Goal: Information Seeking & Learning: Learn about a topic

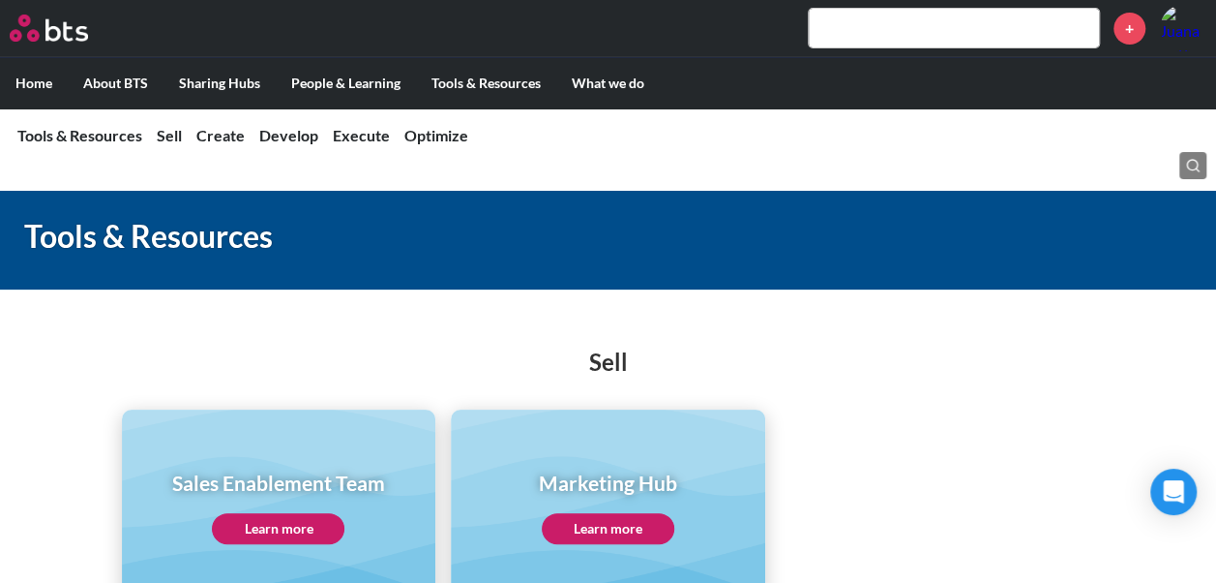
click at [848, 391] on div "Sell Sales Enablement Team Learn more Marketing Hub Learn more" at bounding box center [608, 455] width 1216 height 296
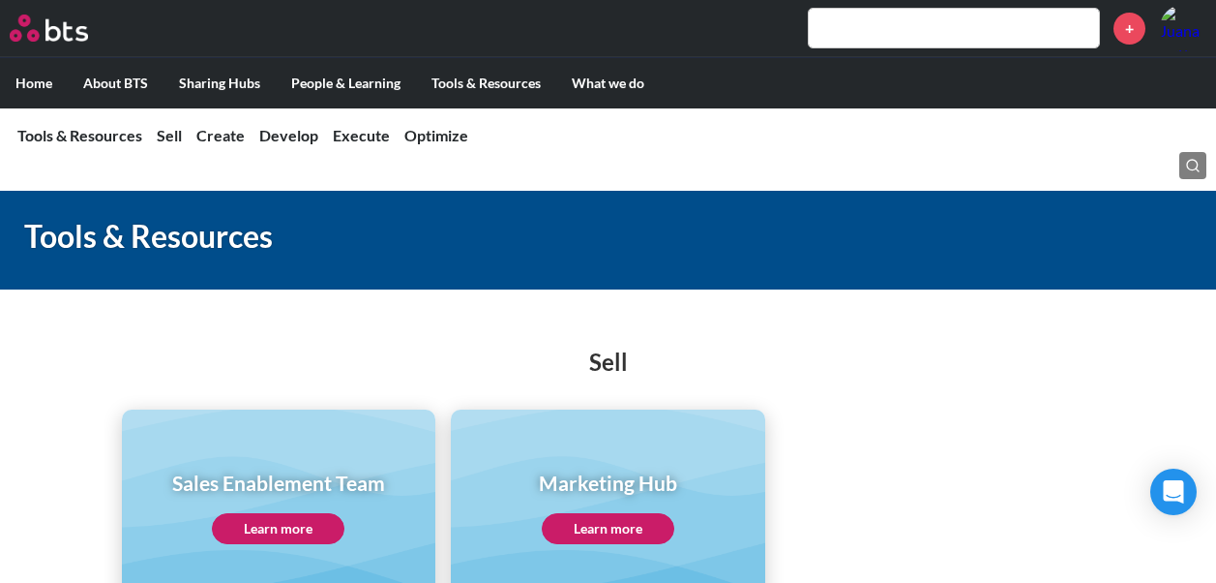
scroll to position [97, 0]
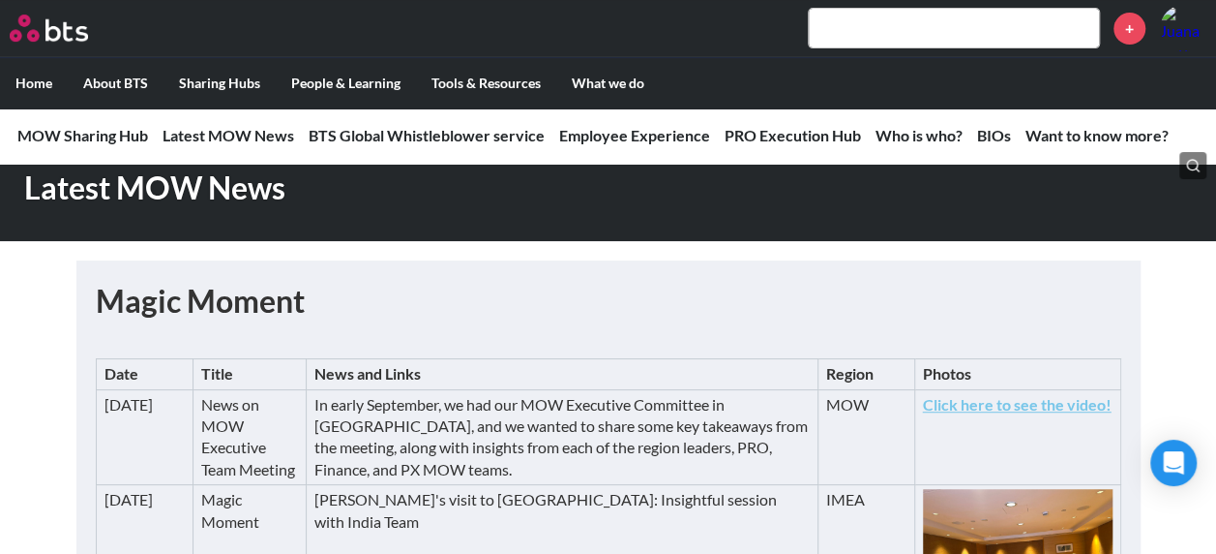
scroll to position [581, 0]
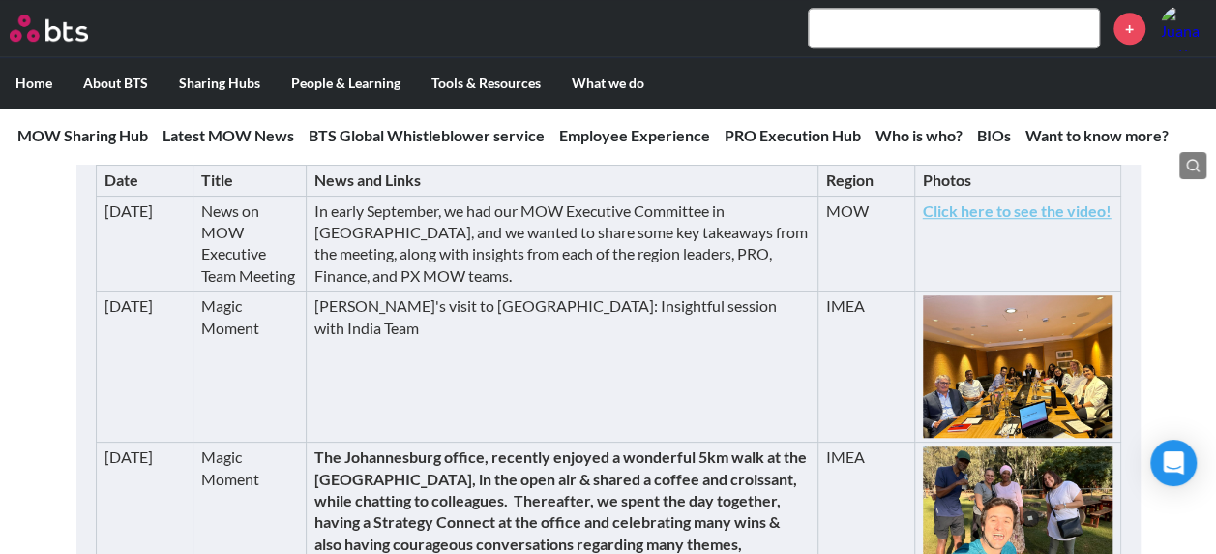
click at [511, 244] on td "In early September, we had our MOW Executive Committee in Bilbao, and we wanted…" at bounding box center [562, 243] width 511 height 96
click at [511, 244] on td "In early September, we had our MOW Executive Committee in [GEOGRAPHIC_DATA], an…" at bounding box center [562, 243] width 511 height 96
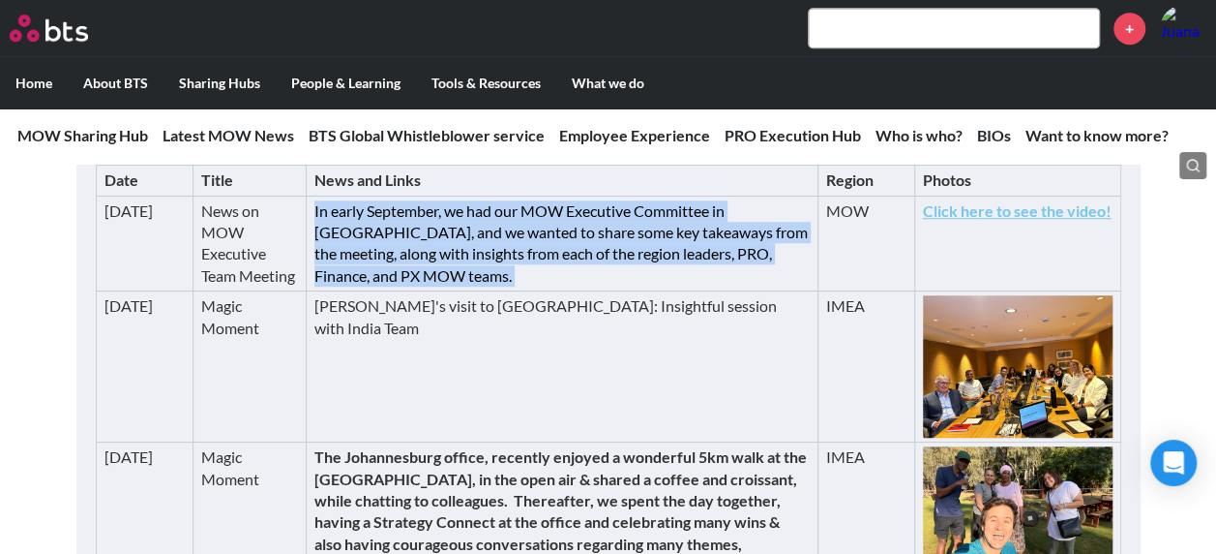
click at [511, 244] on td "In early September, we had our MOW Executive Committee in Bilbao, and we wanted…" at bounding box center [562, 243] width 511 height 96
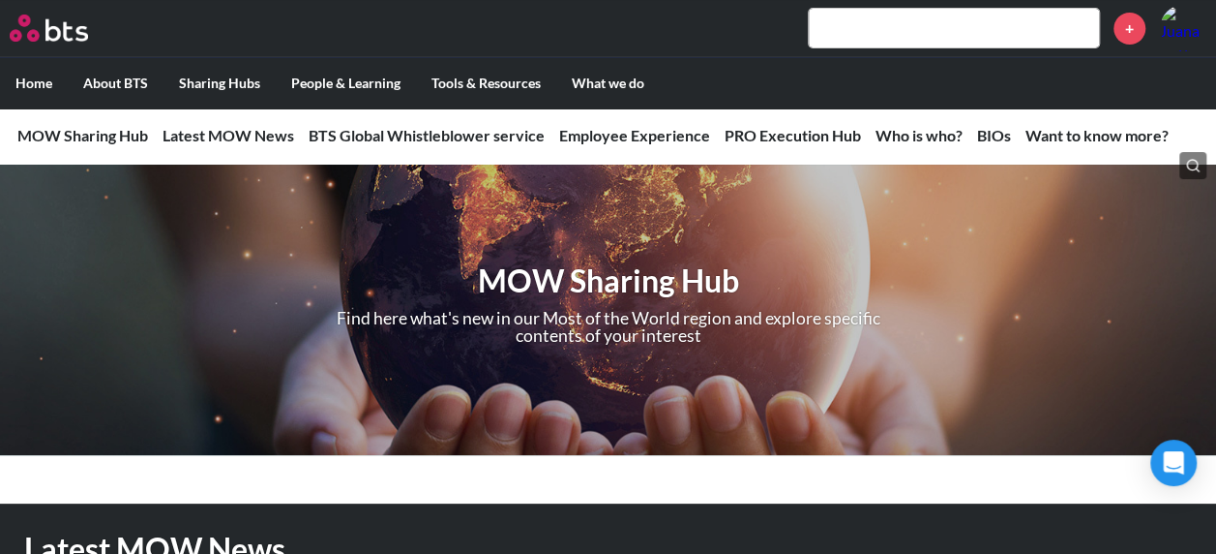
scroll to position [0, 0]
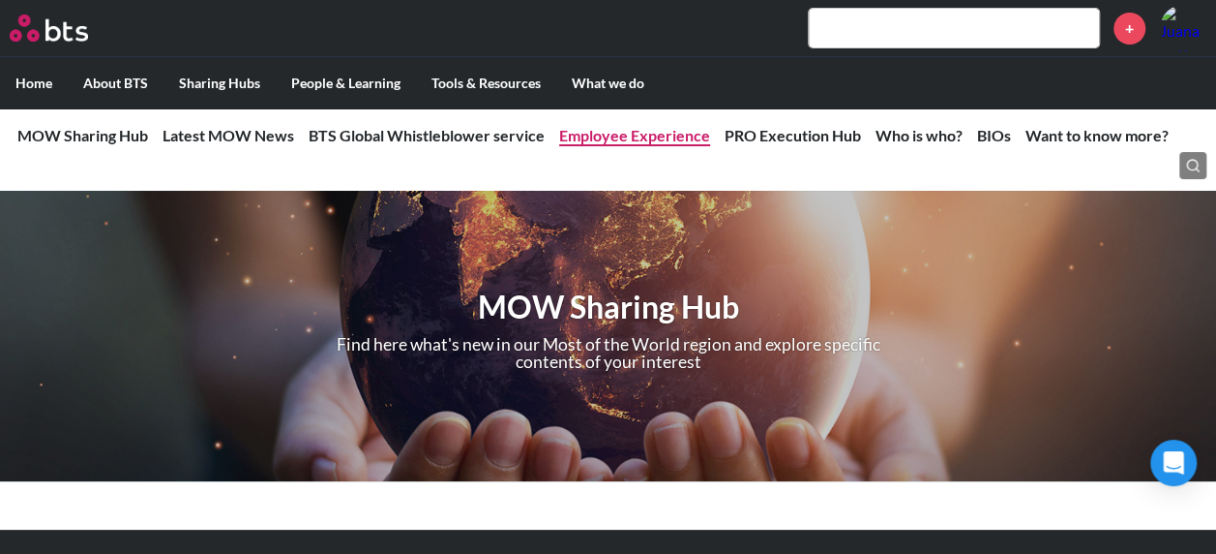
click at [652, 141] on link "Employee Experience" at bounding box center [634, 135] width 151 height 18
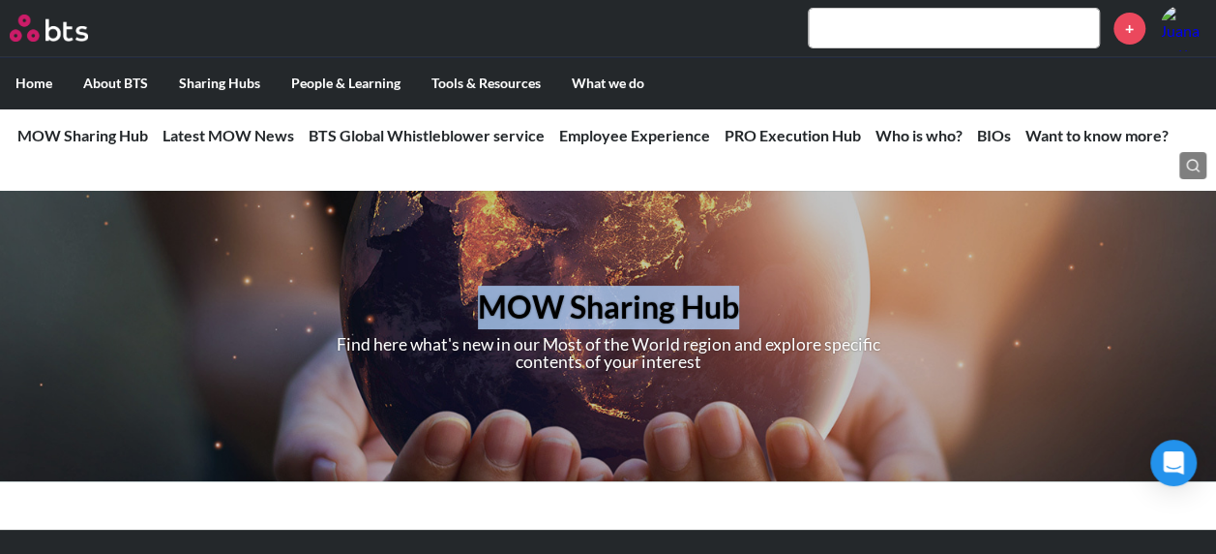
drag, startPoint x: 389, startPoint y: 301, endPoint x: 1007, endPoint y: 314, distance: 618.5
click at [1007, 314] on div "MOW Sharing Hub Find here what's new in our Most of the World region and explor…" at bounding box center [608, 336] width 1216 height 290
drag, startPoint x: 1007, startPoint y: 314, endPoint x: 455, endPoint y: 337, distance: 553.1
click at [455, 337] on p "Find here what's new in our Most of the World region and explore specific conte…" at bounding box center [608, 353] width 586 height 34
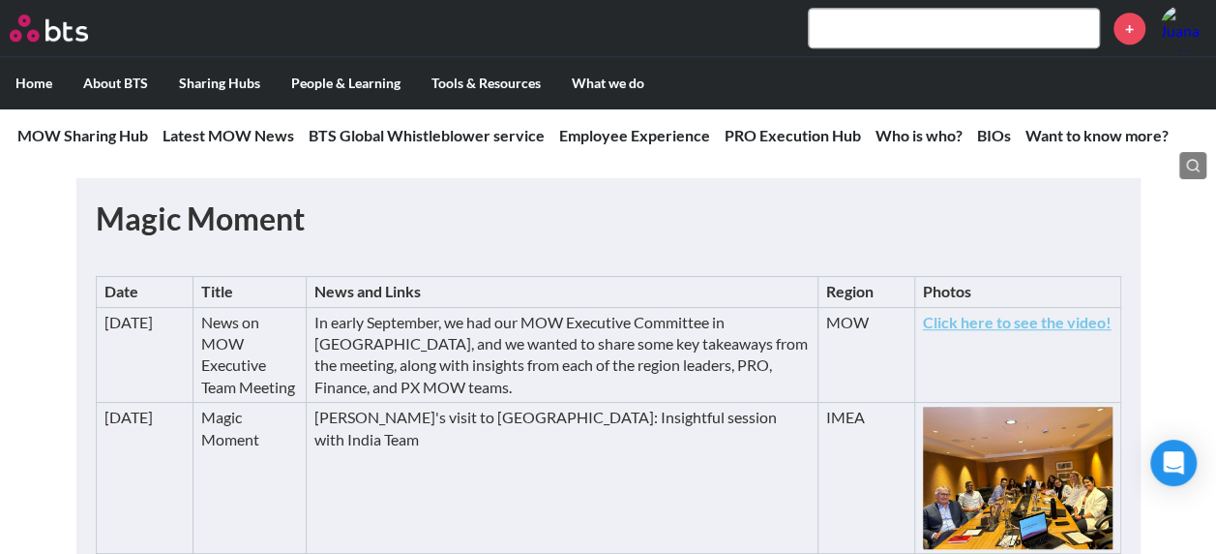
scroll to position [484, 0]
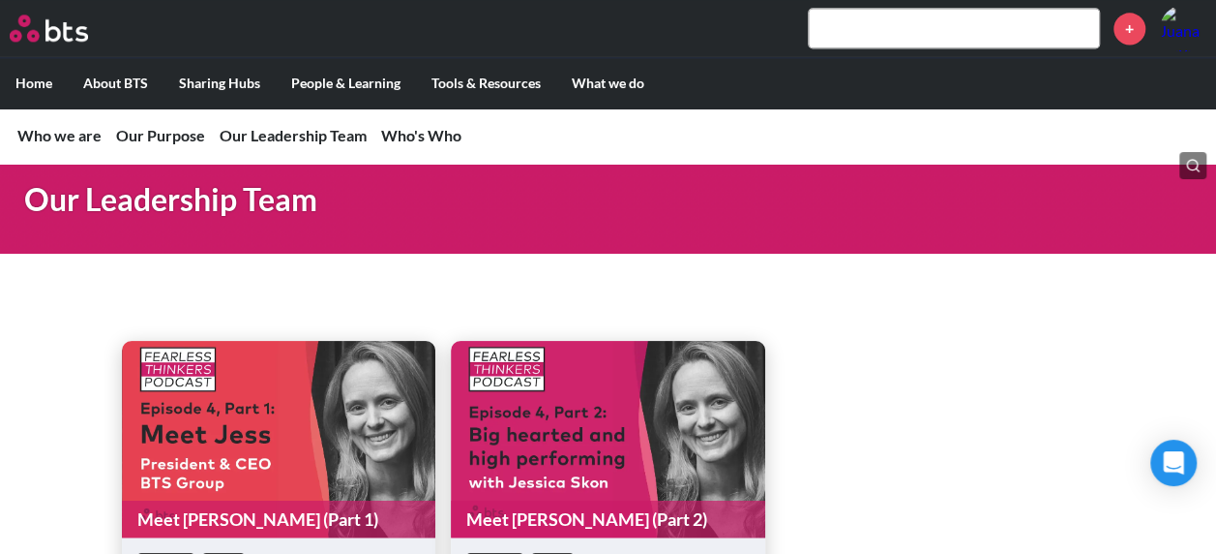
scroll to position [1065, 0]
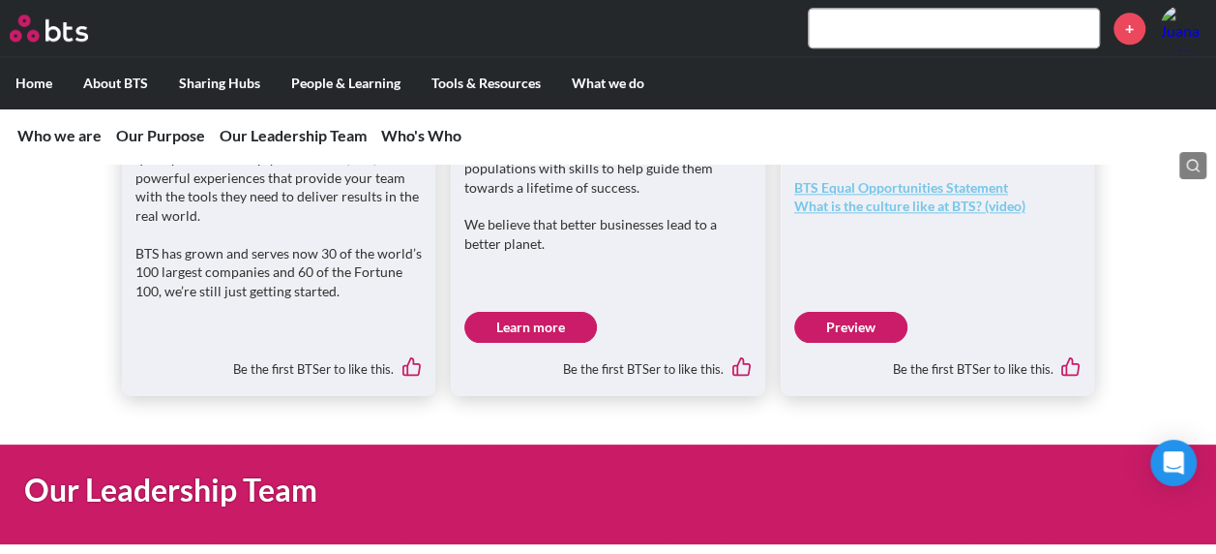
click at [855, 326] on link "Preview" at bounding box center [851, 327] width 113 height 31
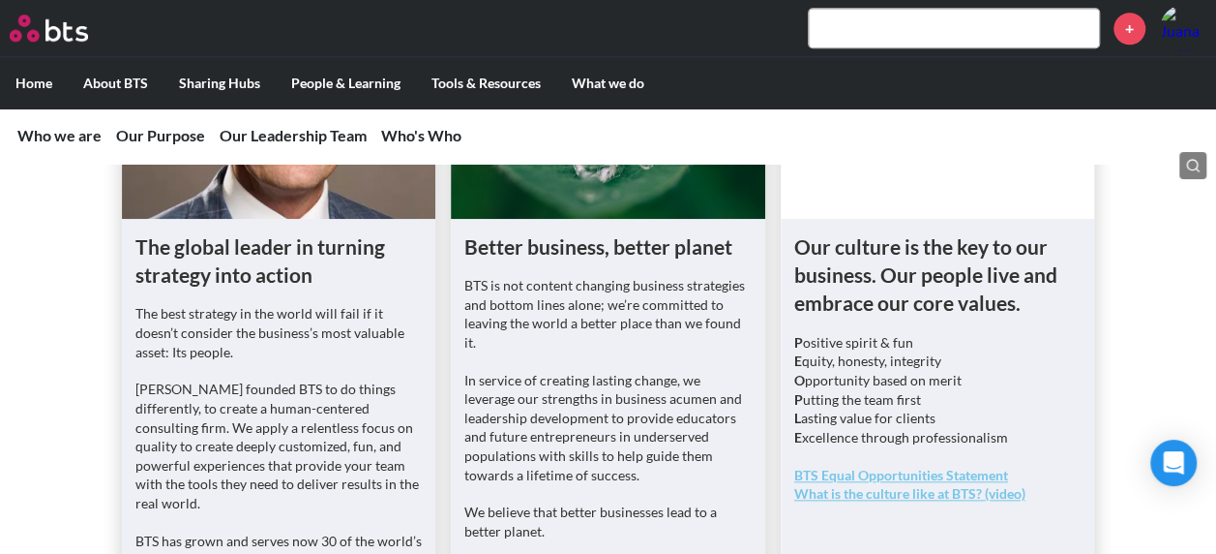
scroll to position [774, 0]
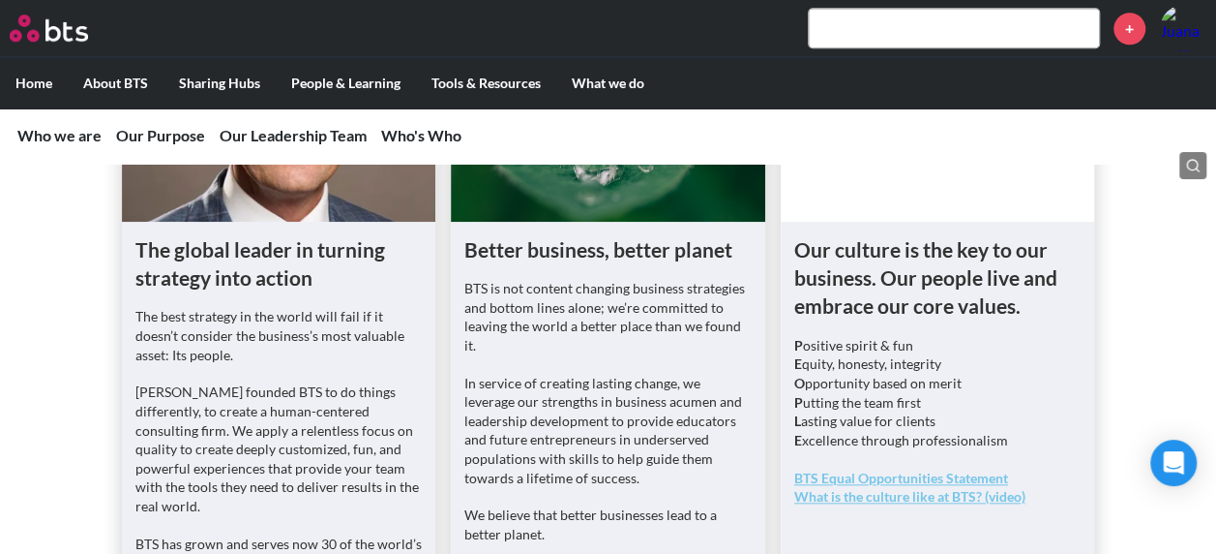
click at [77, 321] on div "The global leader in turning strategy into action The best strategy in the worl…" at bounding box center [608, 332] width 1216 height 709
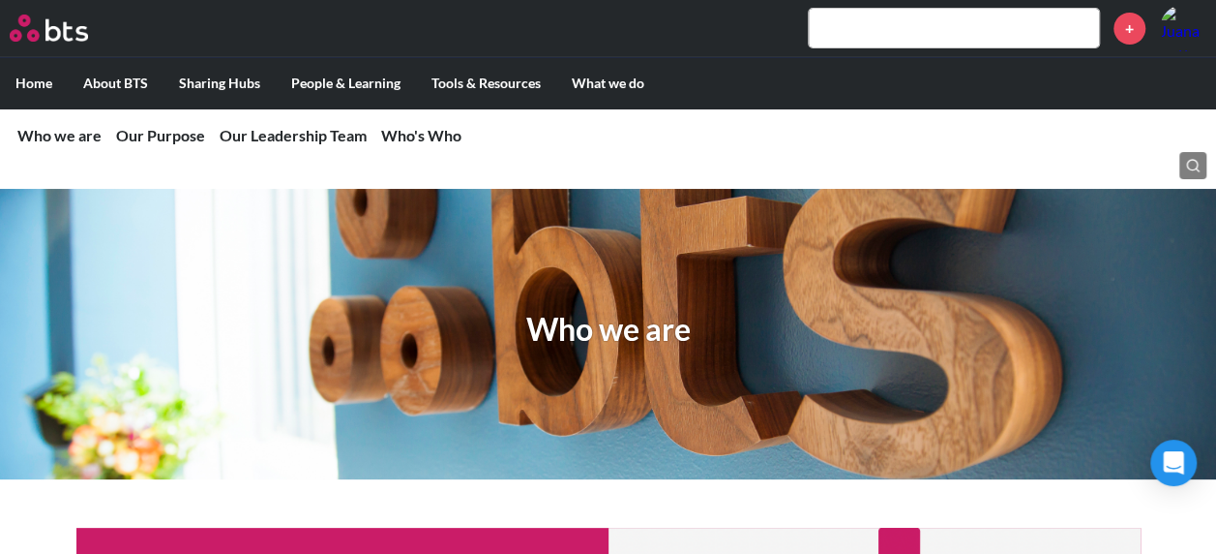
scroll to position [0, 0]
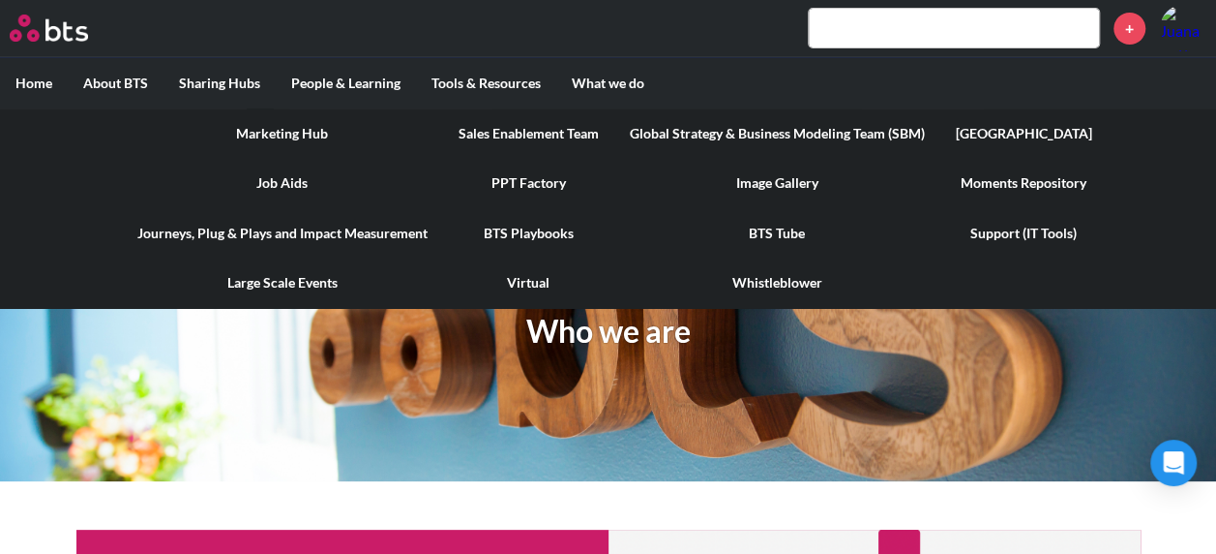
click at [549, 186] on link "PPT Factory" at bounding box center [528, 183] width 171 height 50
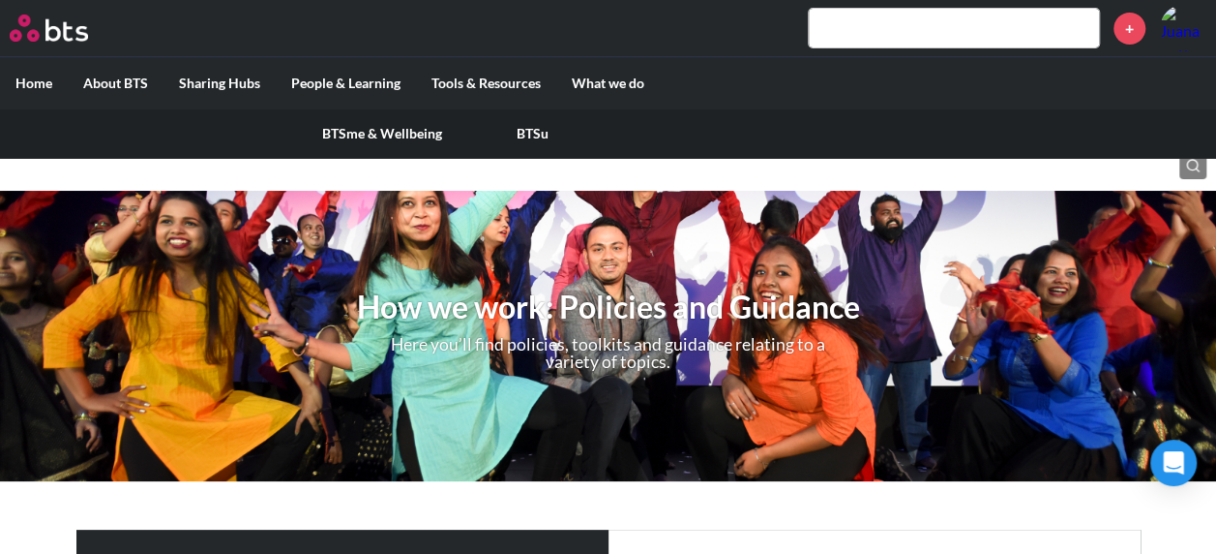
click at [382, 135] on link "BTSme & Wellbeing" at bounding box center [382, 133] width 151 height 50
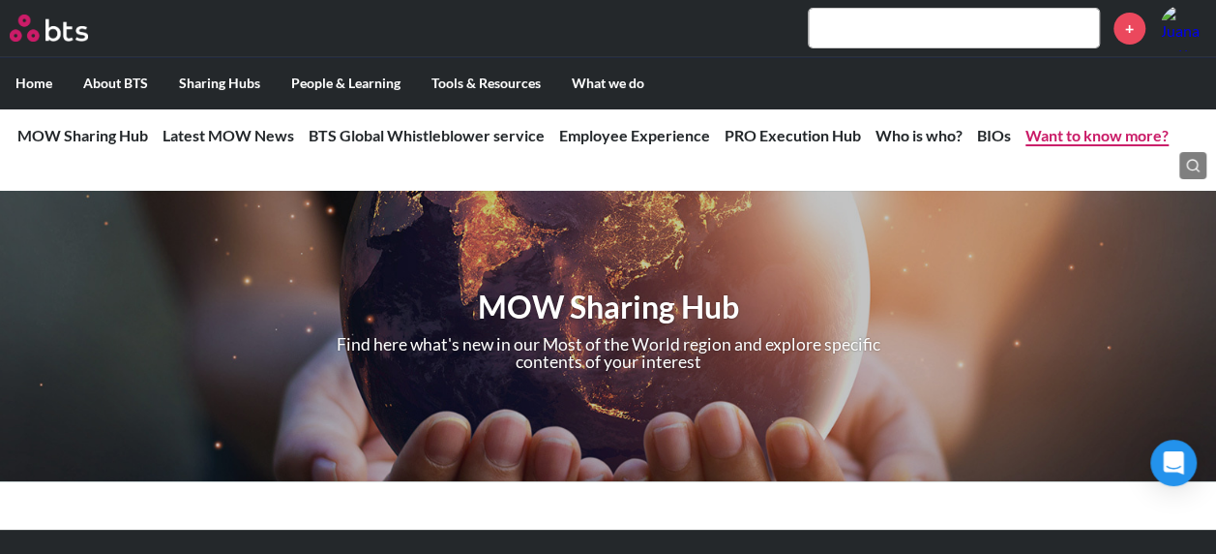
click at [1100, 137] on link "Want to know more?" at bounding box center [1097, 135] width 143 height 18
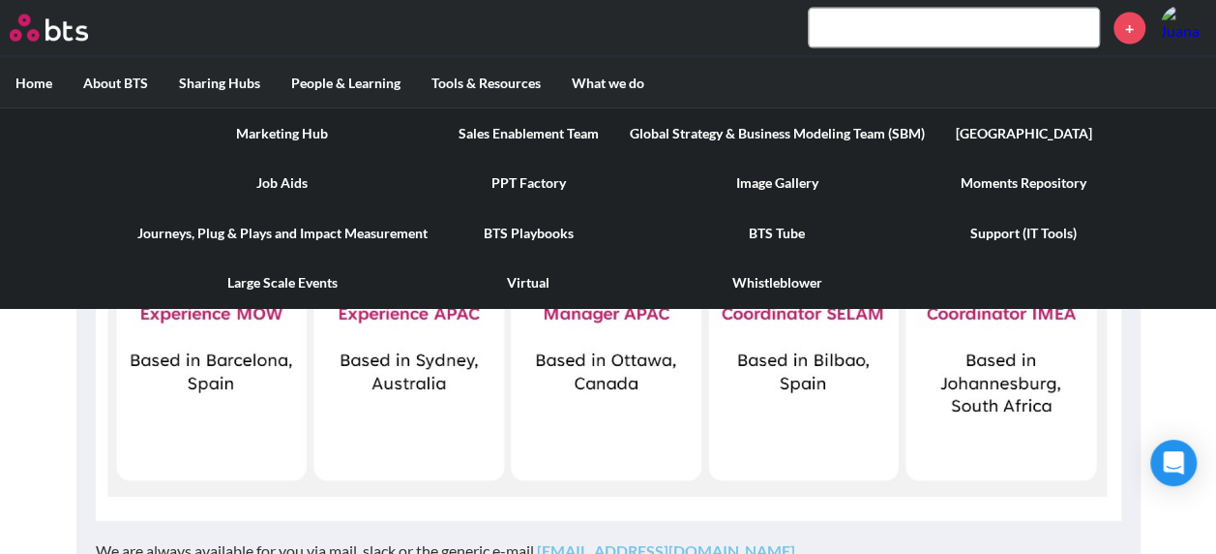
scroll to position [5218, 0]
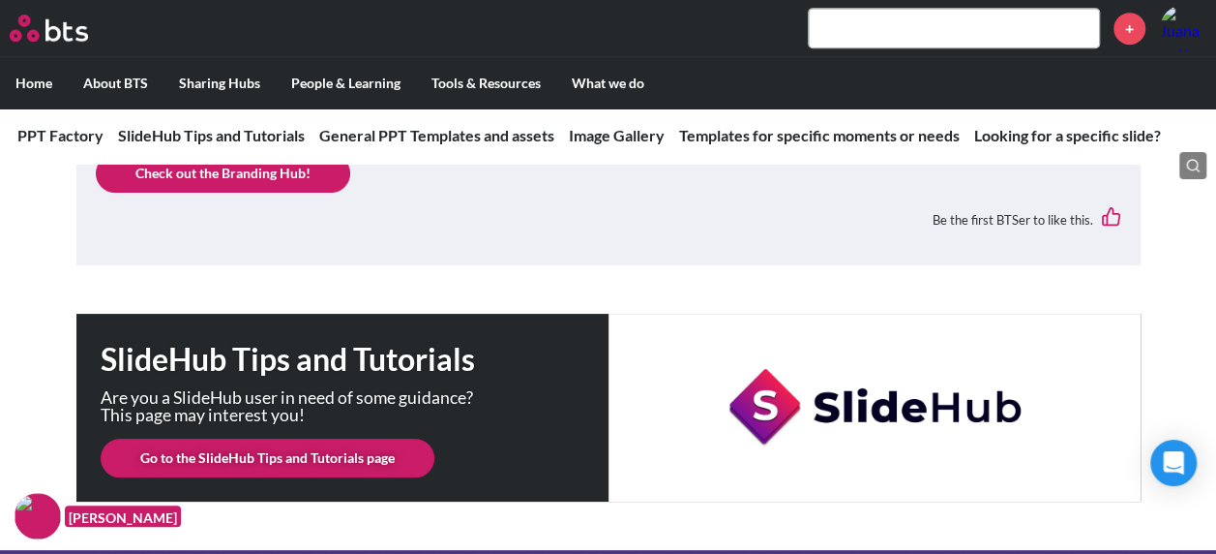
scroll to position [387, 0]
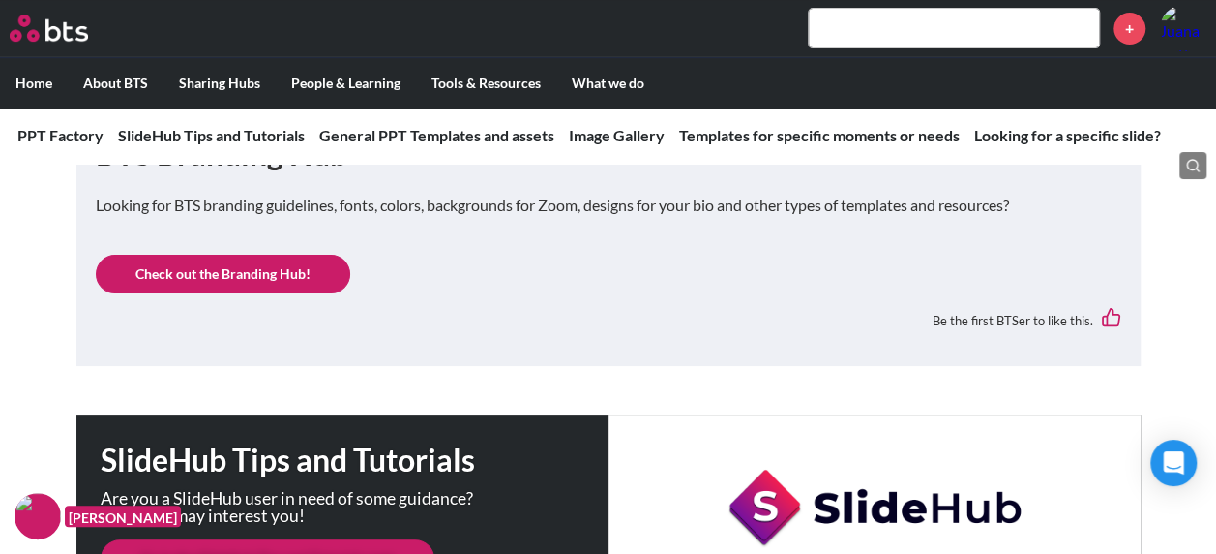
click at [294, 260] on link "Check out the Branding Hub!" at bounding box center [223, 274] width 255 height 39
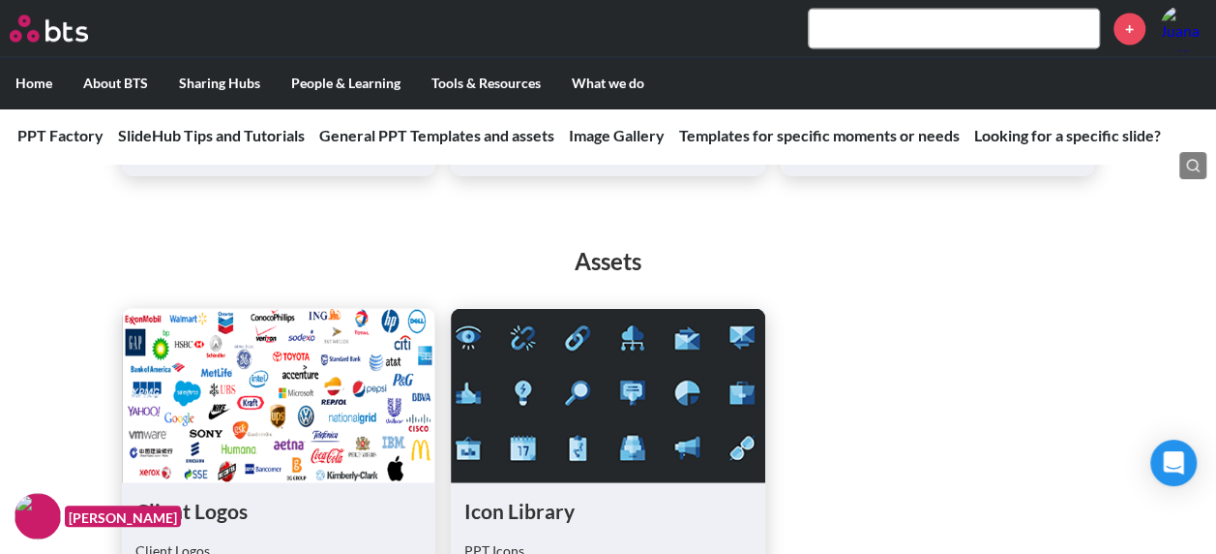
scroll to position [1742, 0]
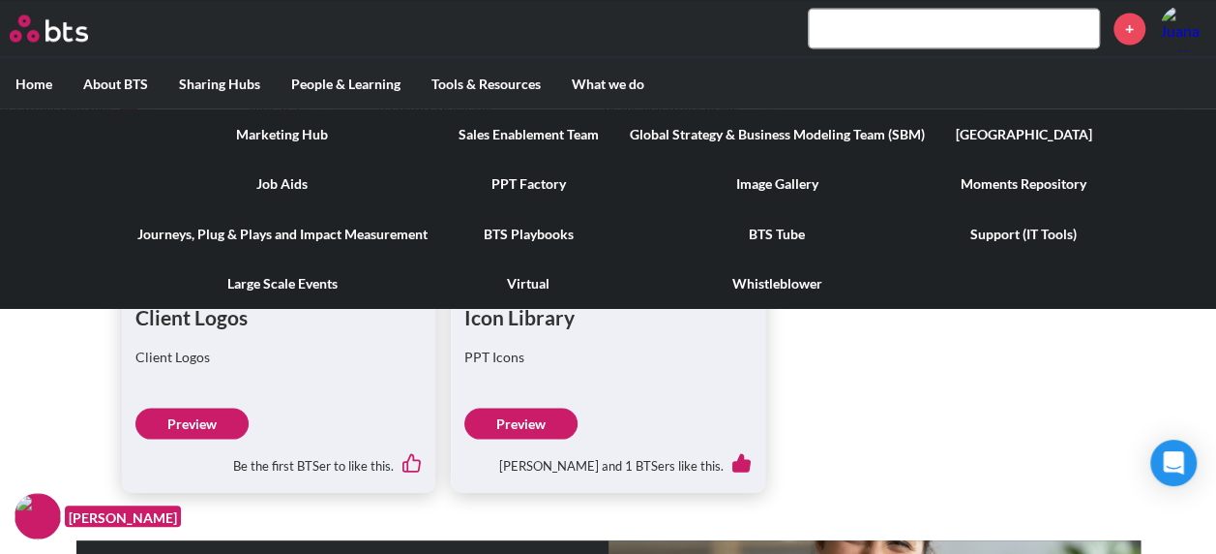
click at [1021, 177] on link "Moments Repository" at bounding box center [1024, 183] width 167 height 50
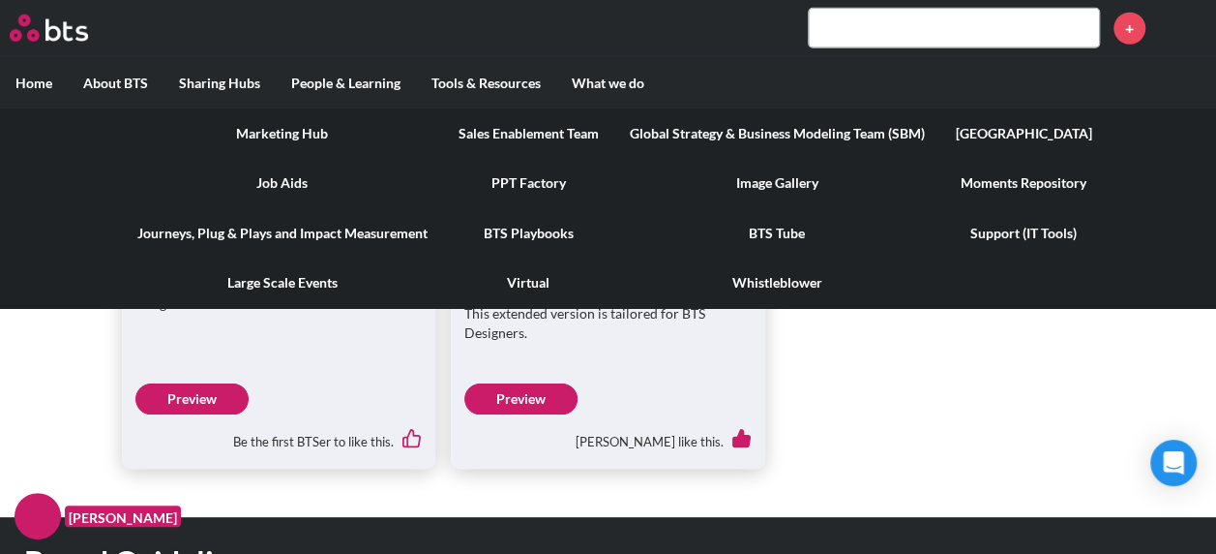
scroll to position [2592, 0]
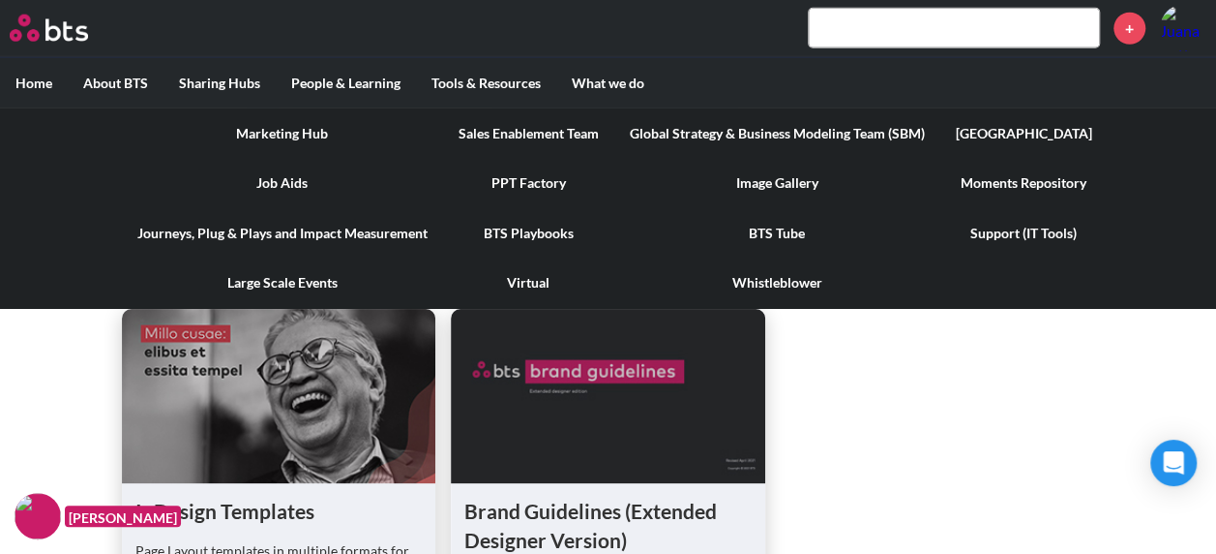
click at [528, 236] on link "BTS Playbooks" at bounding box center [528, 233] width 171 height 50
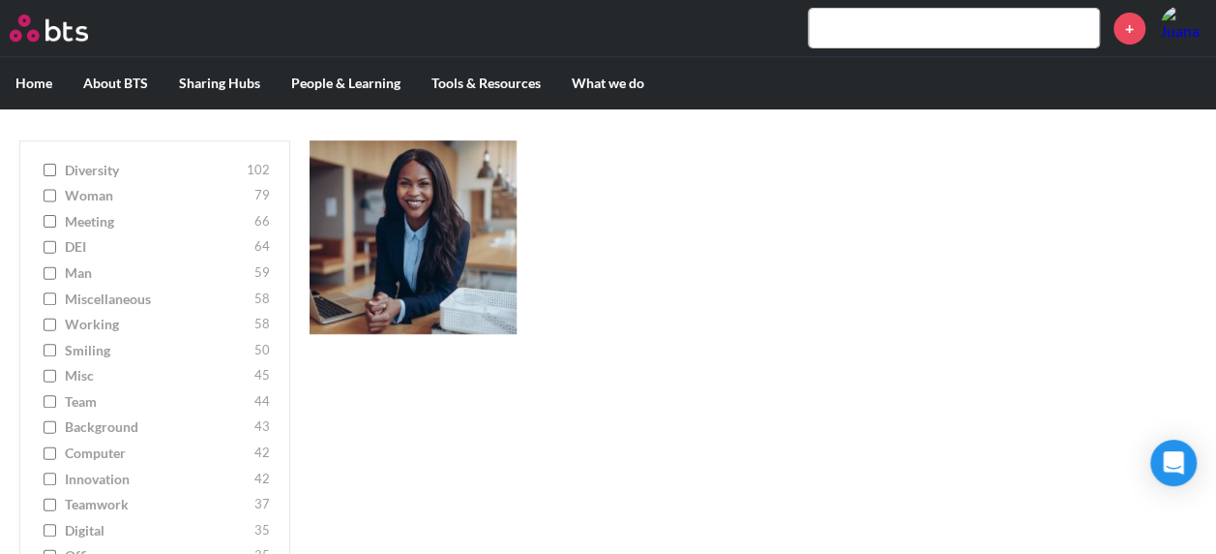
scroll to position [494, 0]
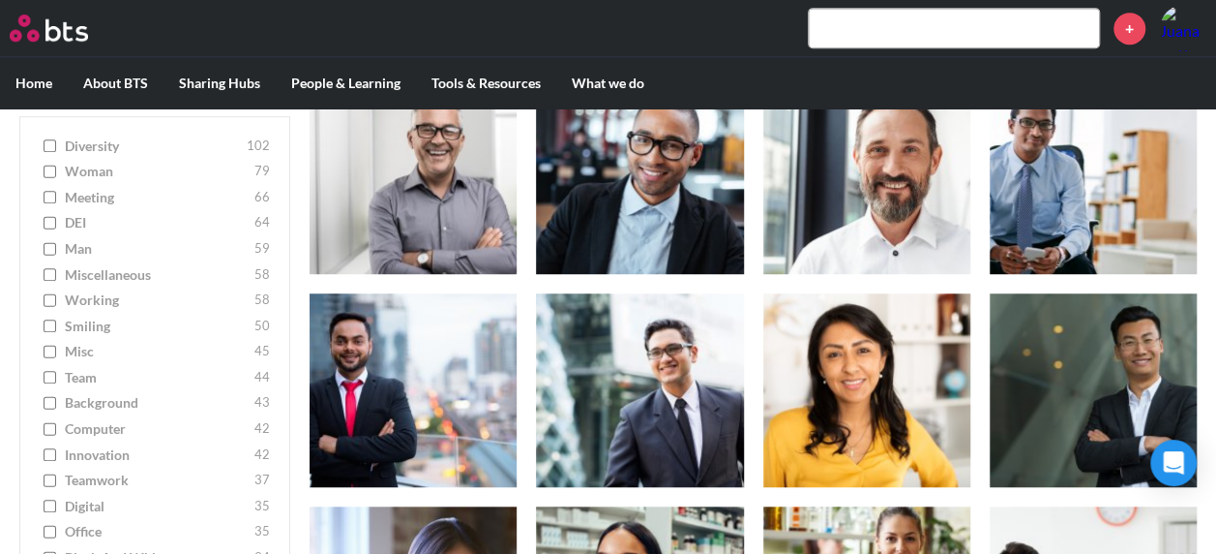
click at [101, 374] on span "team" at bounding box center [157, 377] width 185 height 19
click at [56, 374] on input "team 44" at bounding box center [50, 378] width 13 height 14
checkbox input "true"
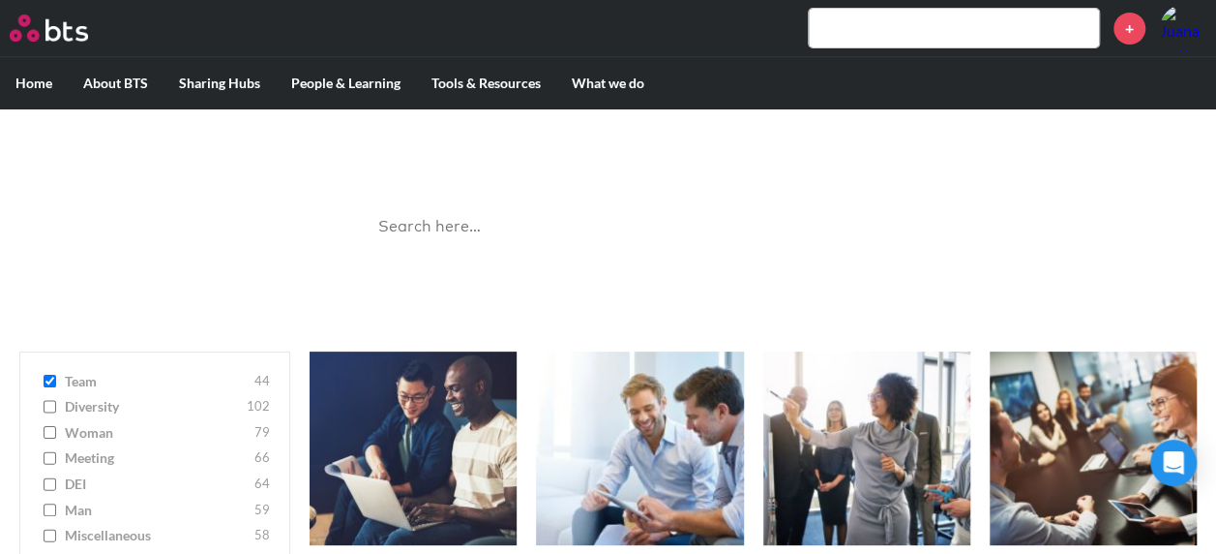
scroll to position [0, 0]
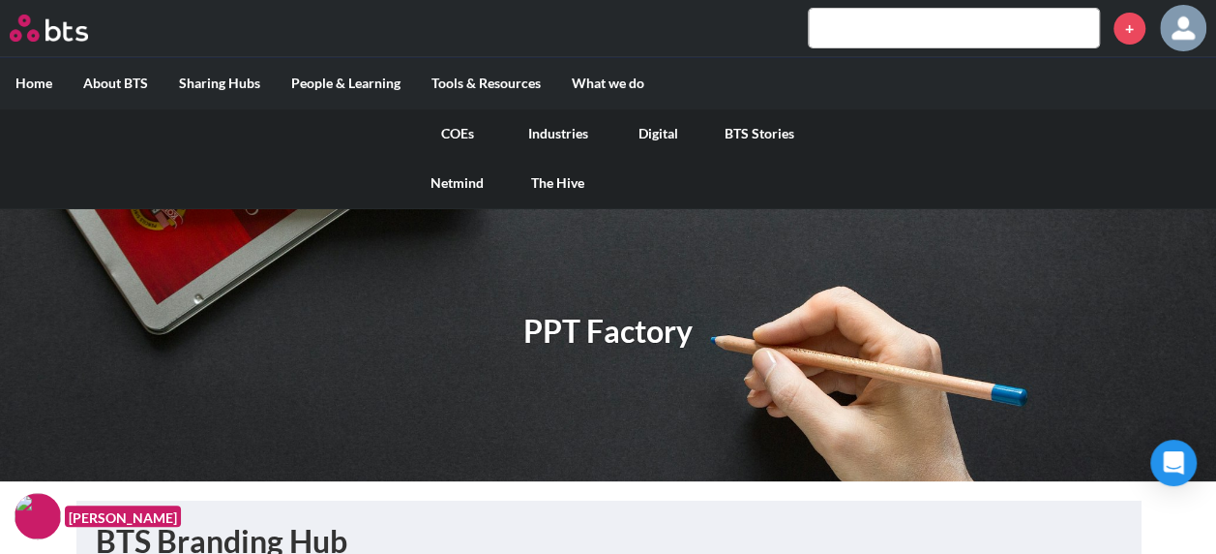
click at [460, 135] on link "COEs" at bounding box center [457, 133] width 101 height 50
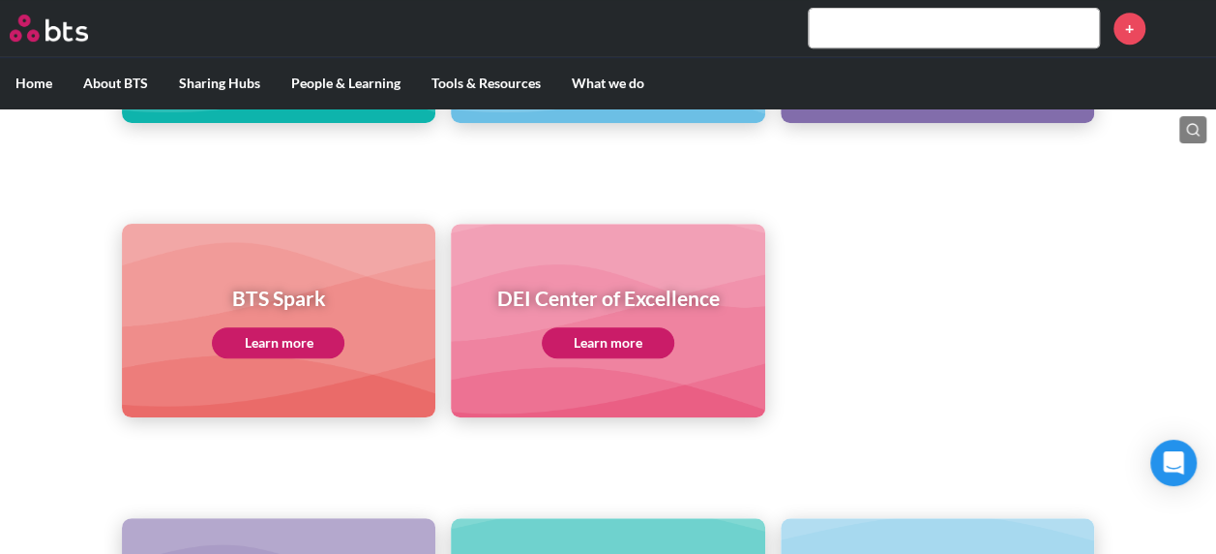
scroll to position [544, 0]
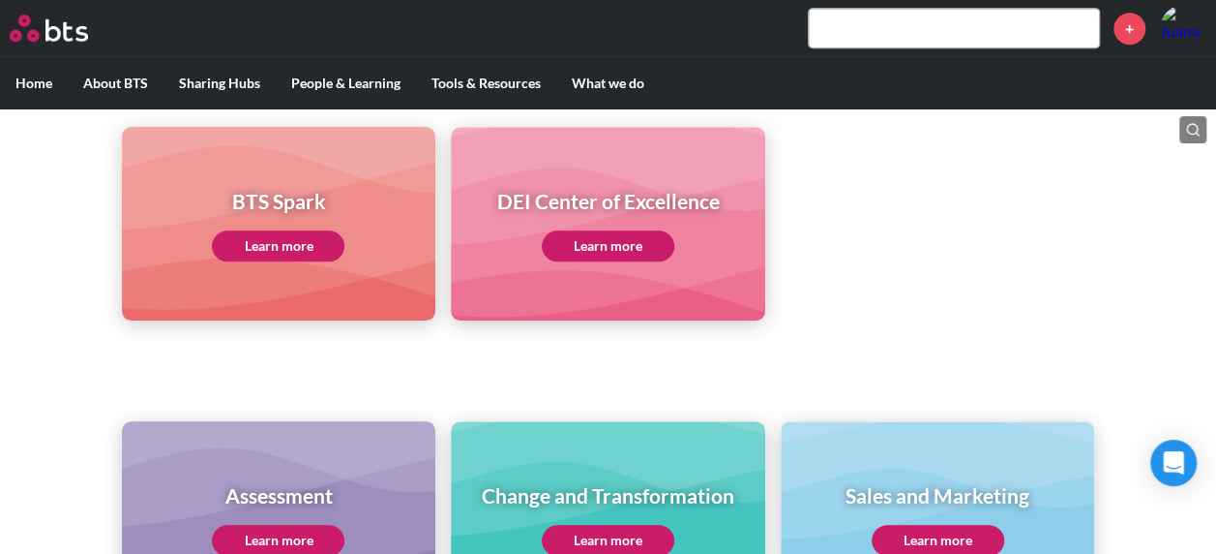
click at [670, 521] on div "Change and Transformation Learn more" at bounding box center [608, 518] width 253 height 75
click at [669, 525] on div "Change and Transformation Learn more" at bounding box center [608, 518] width 253 height 75
click at [666, 528] on link "Learn more" at bounding box center [608, 540] width 133 height 31
click at [637, 531] on link "Learn more" at bounding box center [608, 540] width 133 height 31
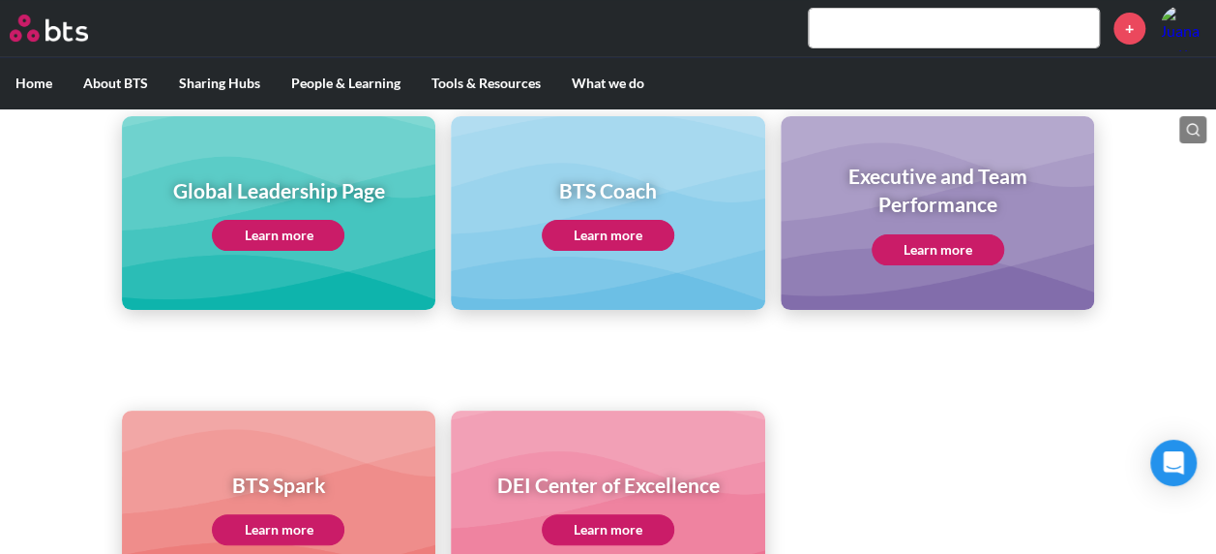
scroll to position [157, 0]
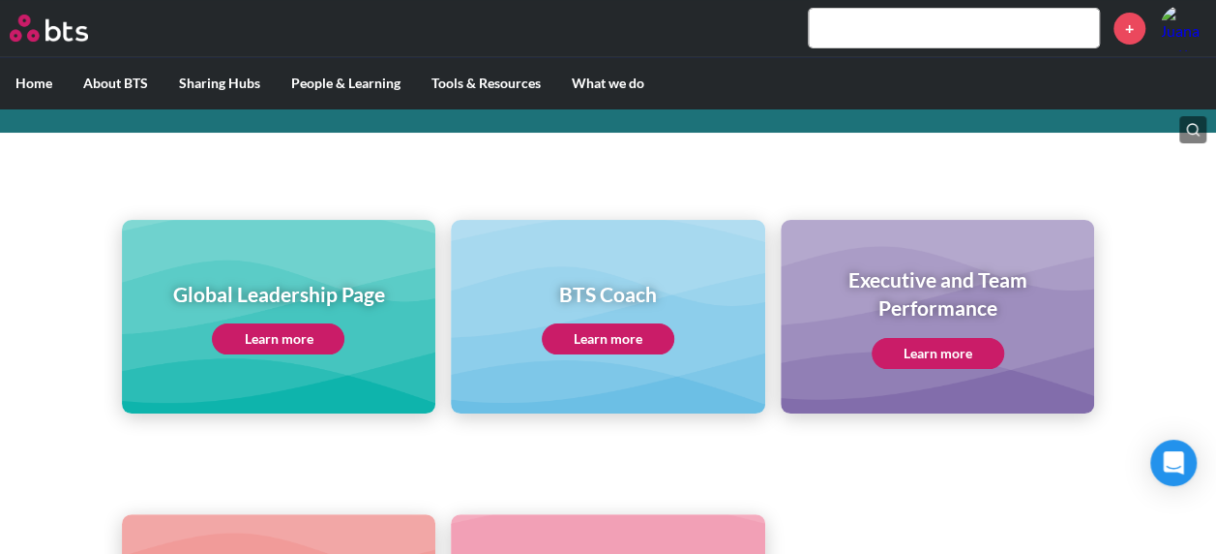
click at [285, 327] on link "Learn more" at bounding box center [278, 338] width 133 height 31
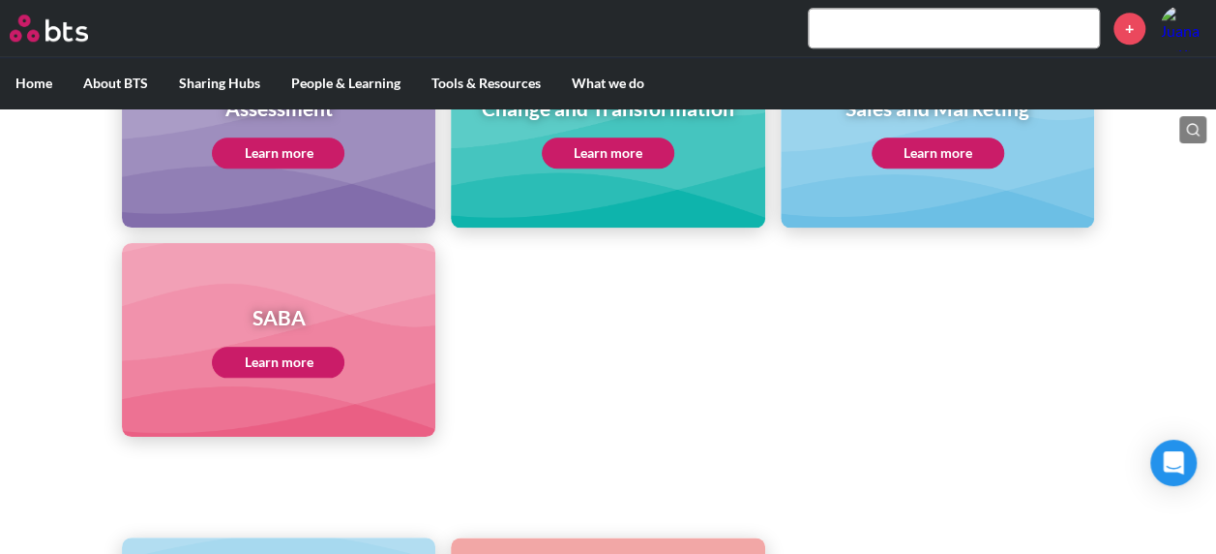
scroll to position [1221, 0]
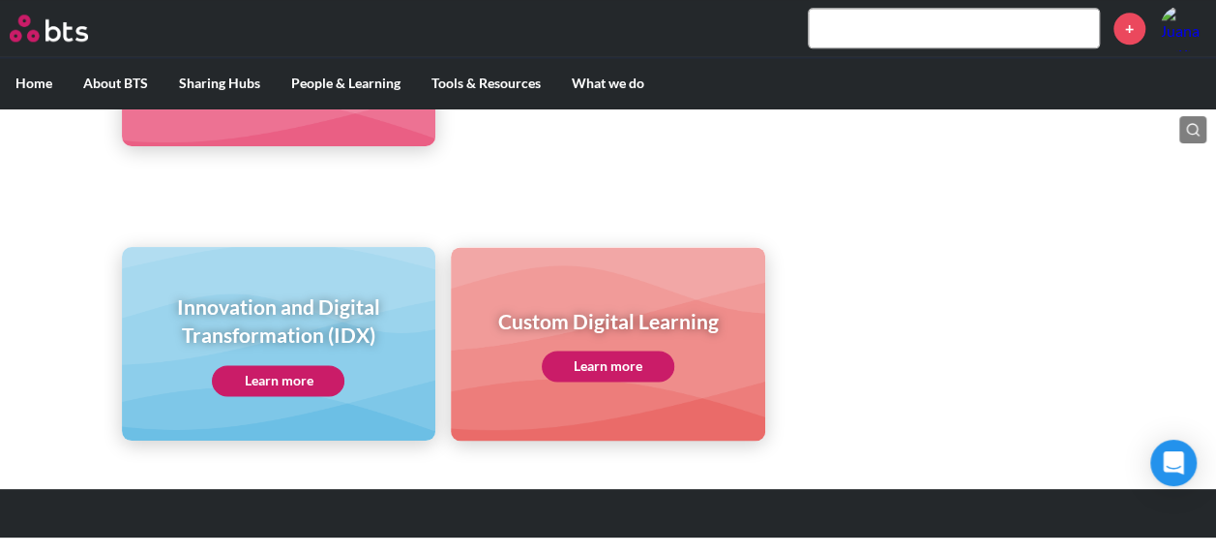
click at [273, 370] on link "Learn more" at bounding box center [278, 380] width 133 height 31
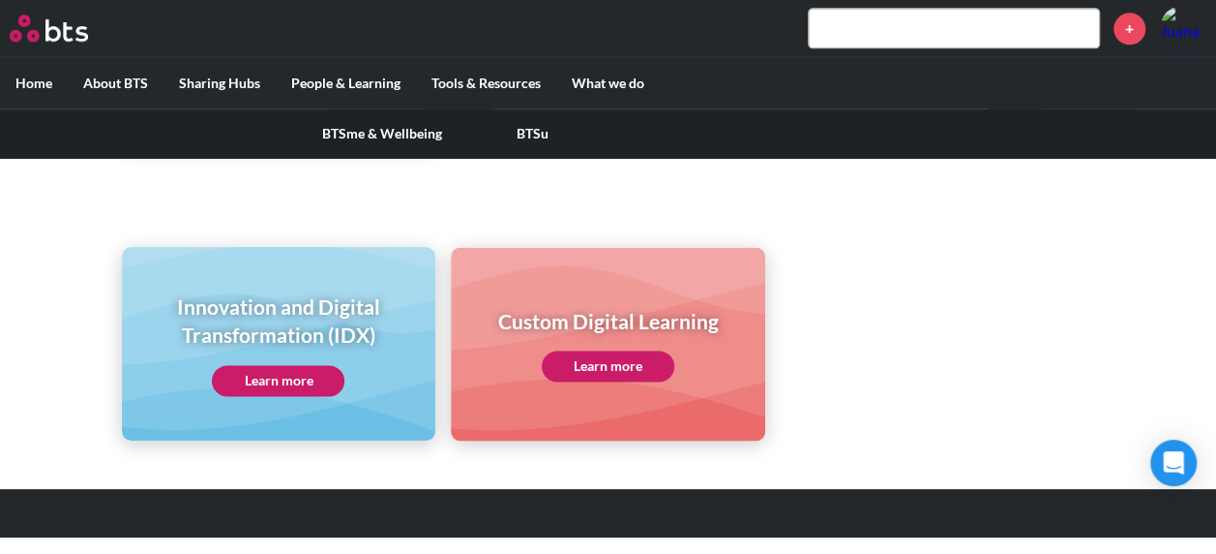
click at [385, 70] on label "People & Learning" at bounding box center [346, 83] width 140 height 50
click at [0, 0] on input "People & Learning" at bounding box center [0, 0] width 0 height 0
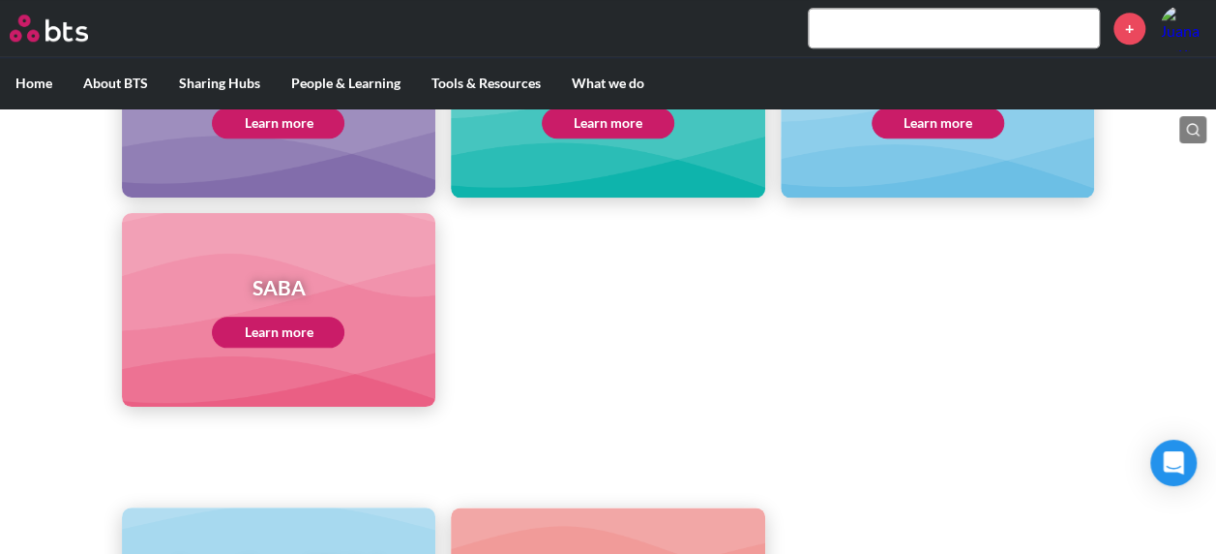
scroll to position [1065, 0]
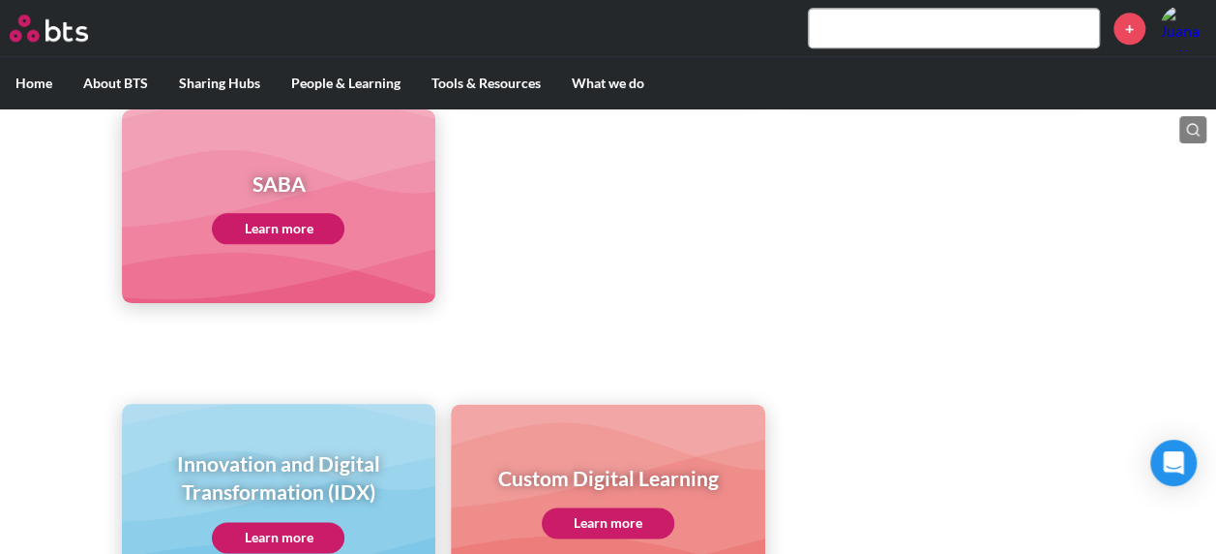
click at [306, 224] on link "Learn more" at bounding box center [278, 228] width 133 height 31
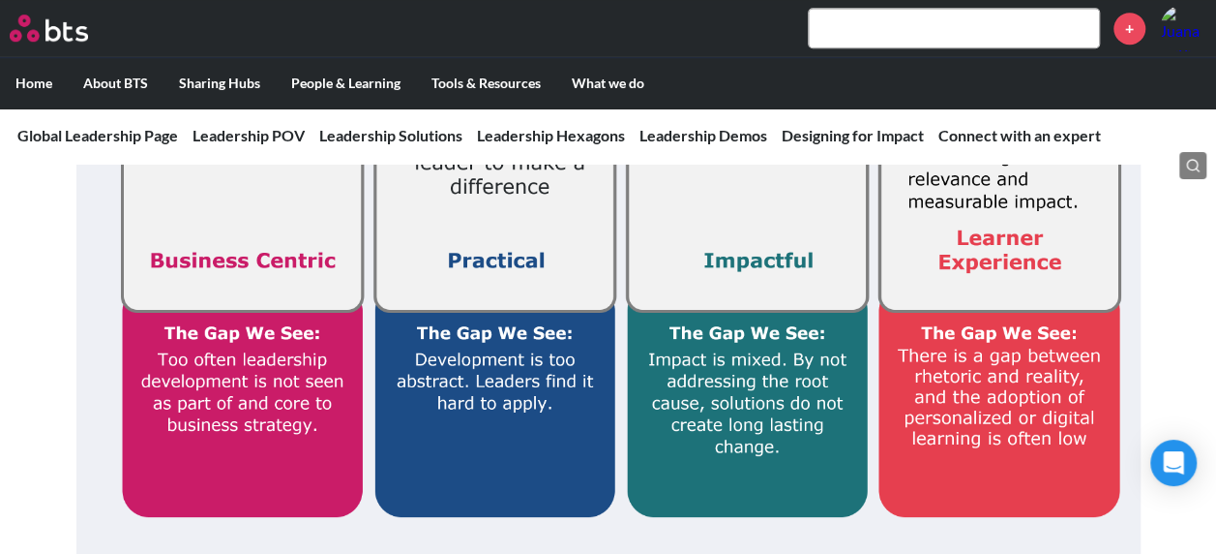
scroll to position [677, 0]
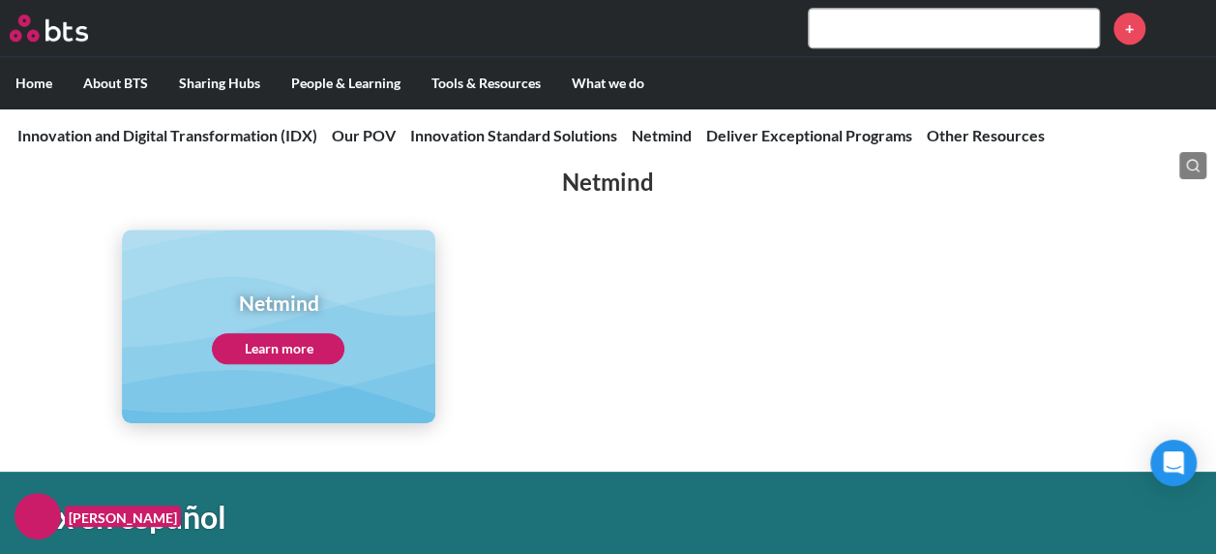
scroll to position [4258, 0]
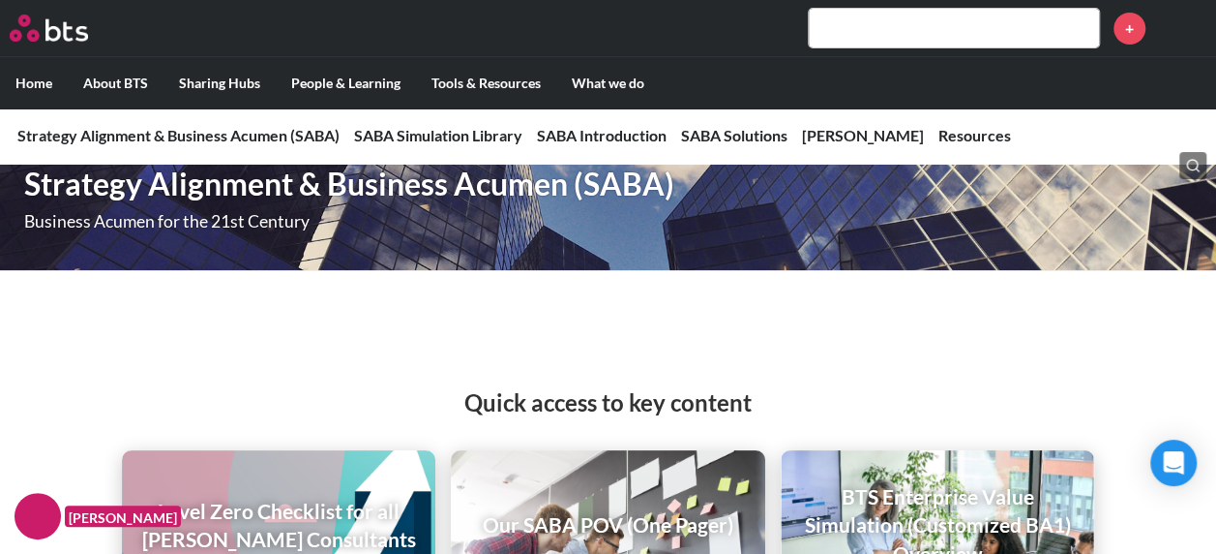
scroll to position [97, 0]
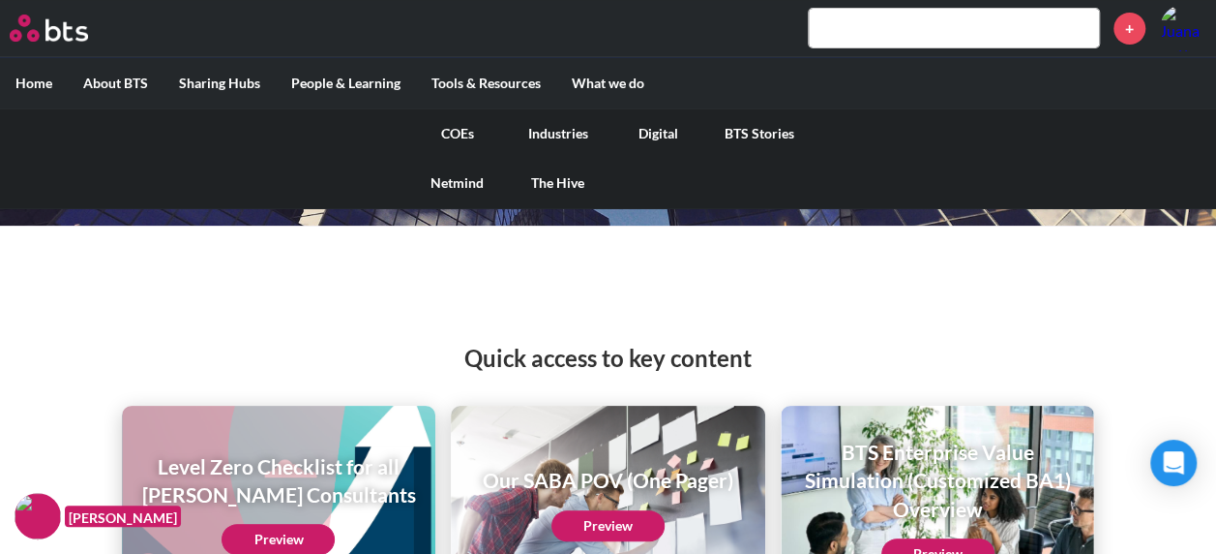
click at [461, 130] on link "COEs" at bounding box center [457, 133] width 101 height 50
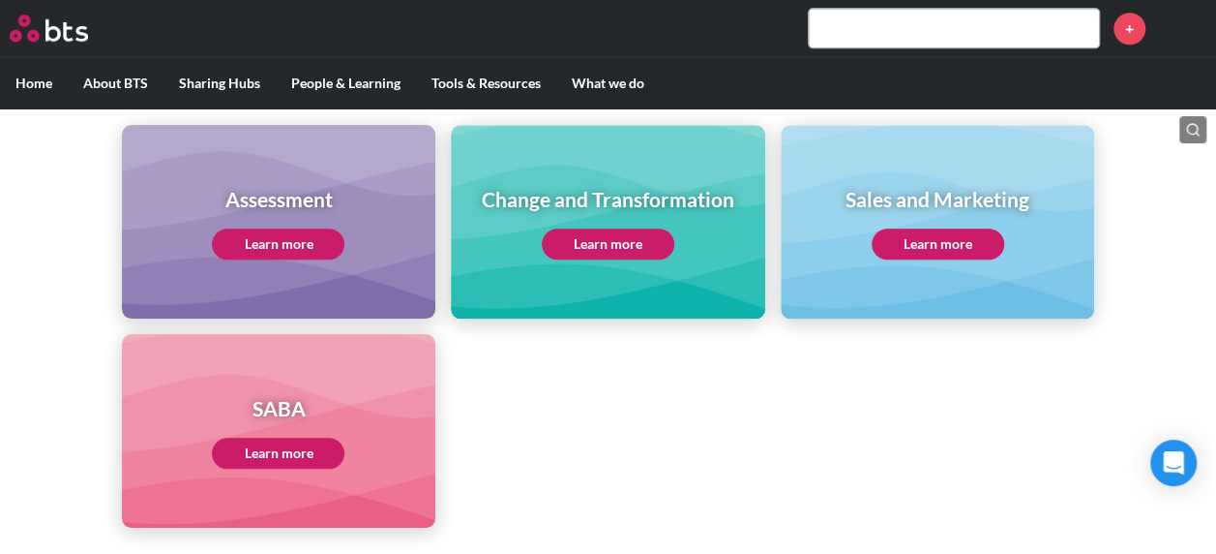
scroll to position [871, 0]
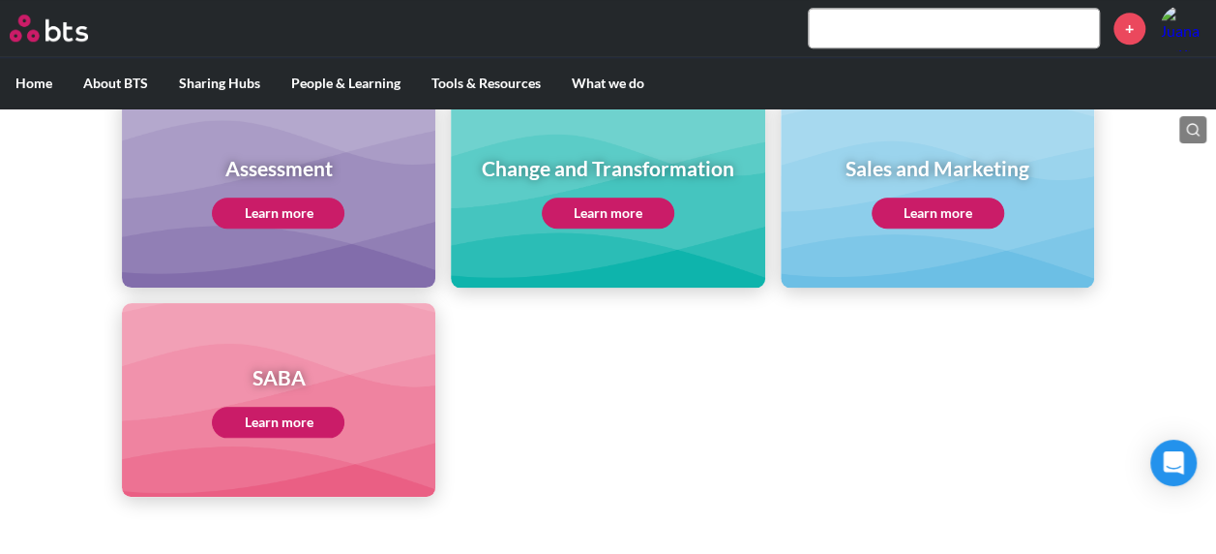
click at [315, 179] on h1 "Assessment" at bounding box center [278, 168] width 133 height 28
click at [498, 360] on ul "Assessment Learn more Change and Transformation Learn more Sales and Marketing …" at bounding box center [609, 295] width 974 height 403
click at [269, 165] on h1 "Assessment" at bounding box center [278, 168] width 133 height 28
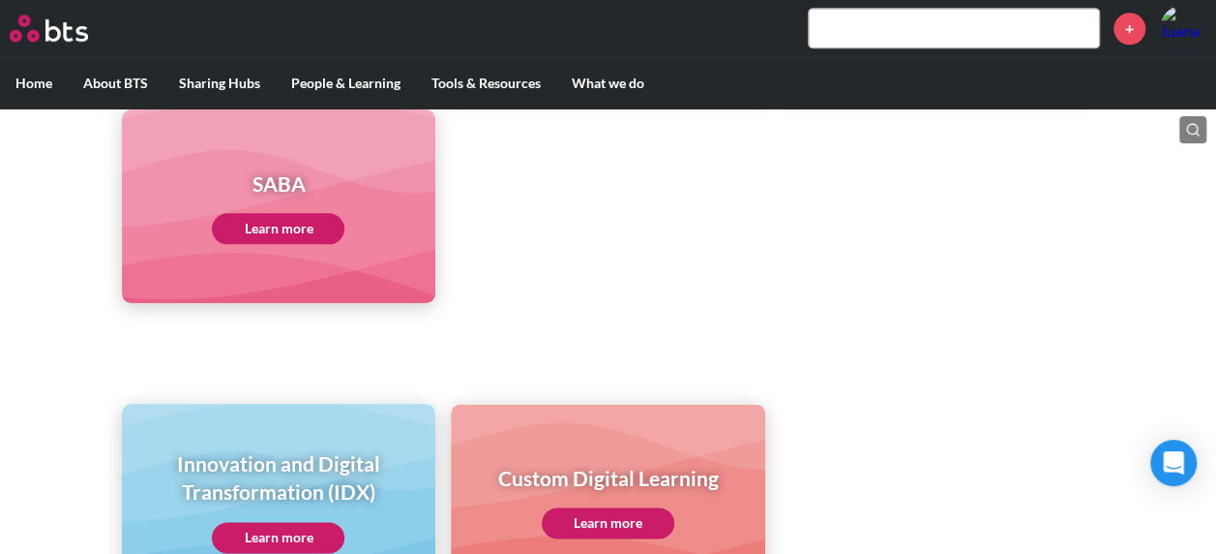
click at [478, 259] on ul "Assessment Learn more Change and Transformation Learn more Sales and Marketing …" at bounding box center [609, 101] width 974 height 403
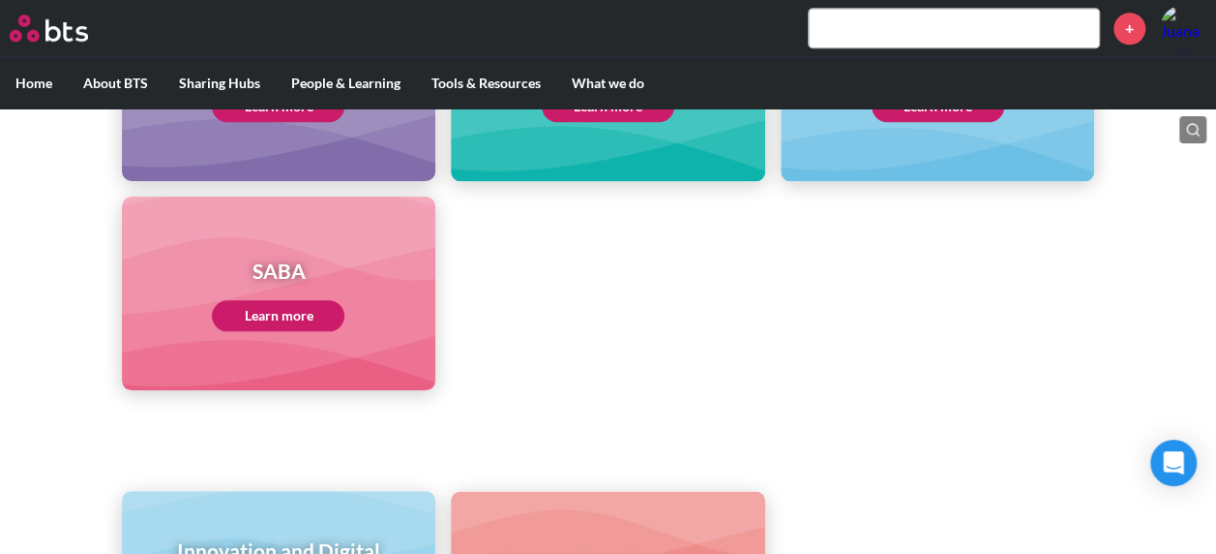
scroll to position [931, 0]
